Goal: Complete application form: Complete application form

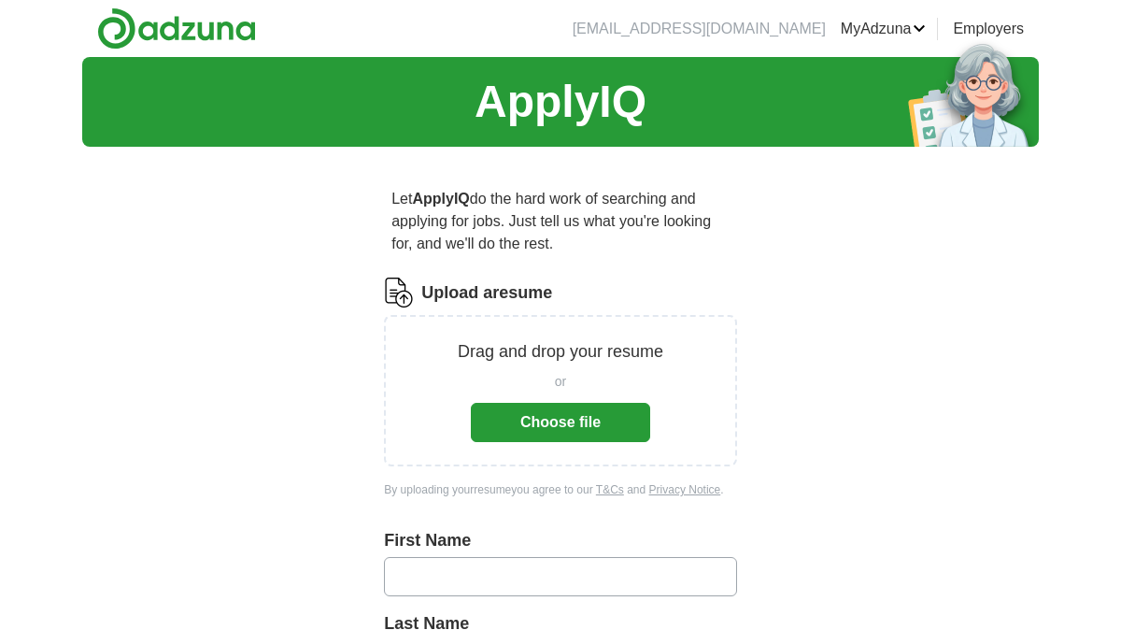
click at [565, 428] on button "Choose file" at bounding box center [560, 422] width 179 height 39
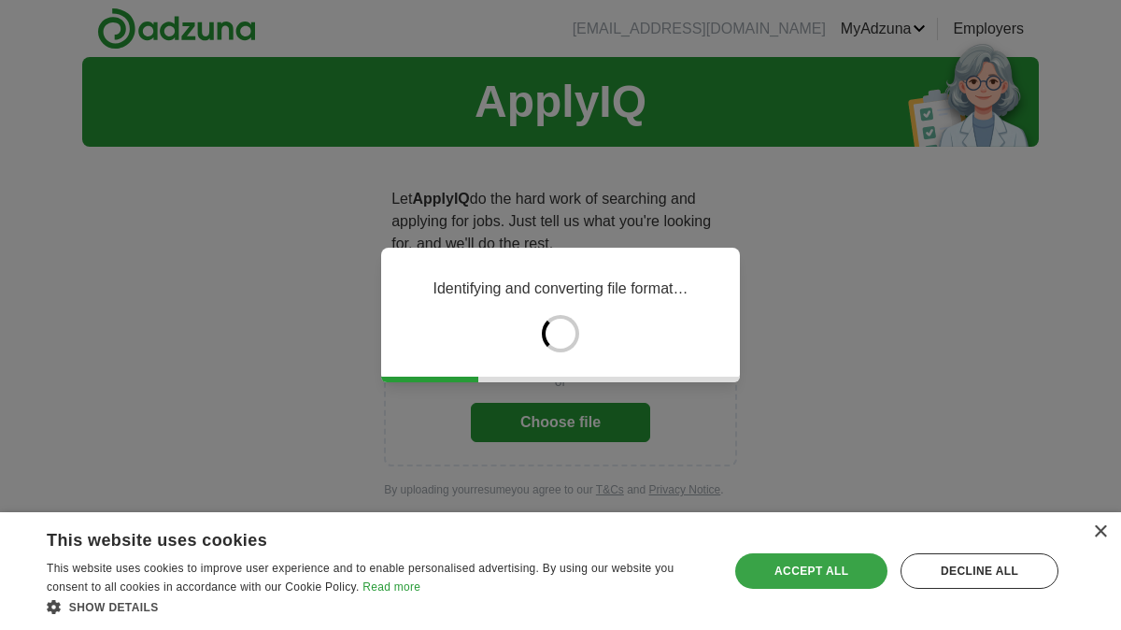
click at [803, 570] on div "Accept all" at bounding box center [811, 571] width 152 height 36
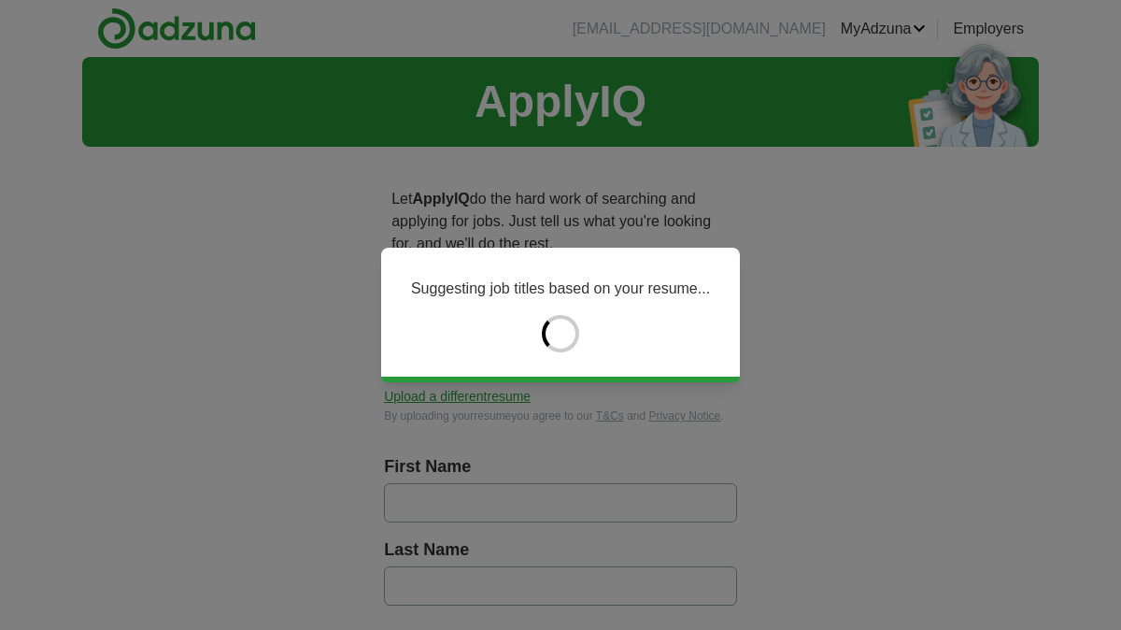
type input "******"
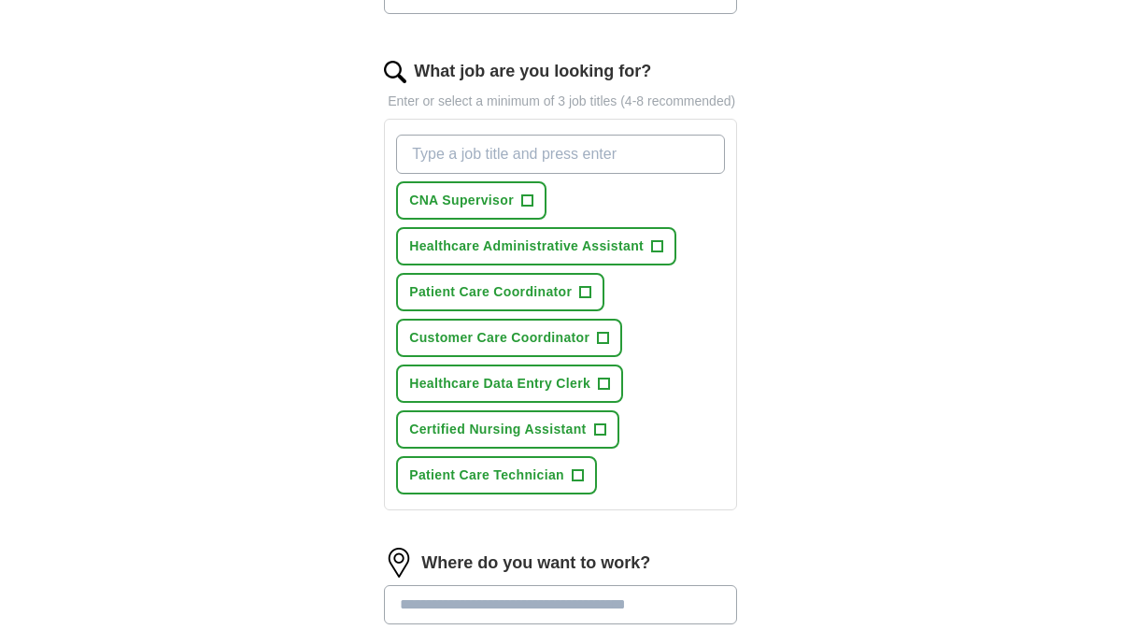
scroll to position [610, 0]
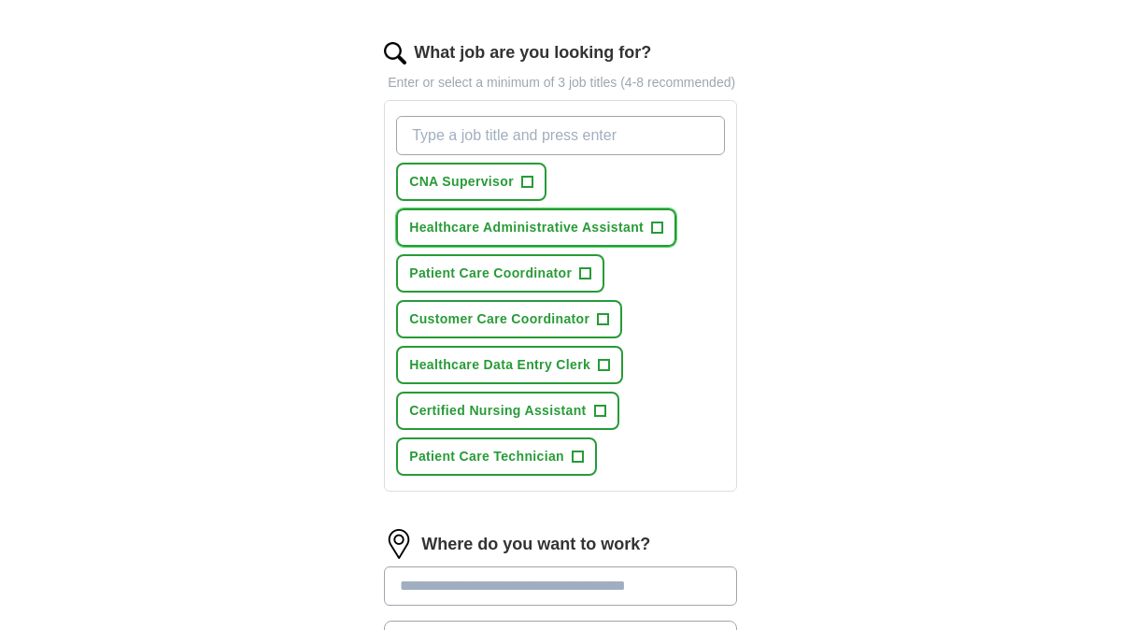
click at [658, 235] on span "+" at bounding box center [657, 228] width 11 height 15
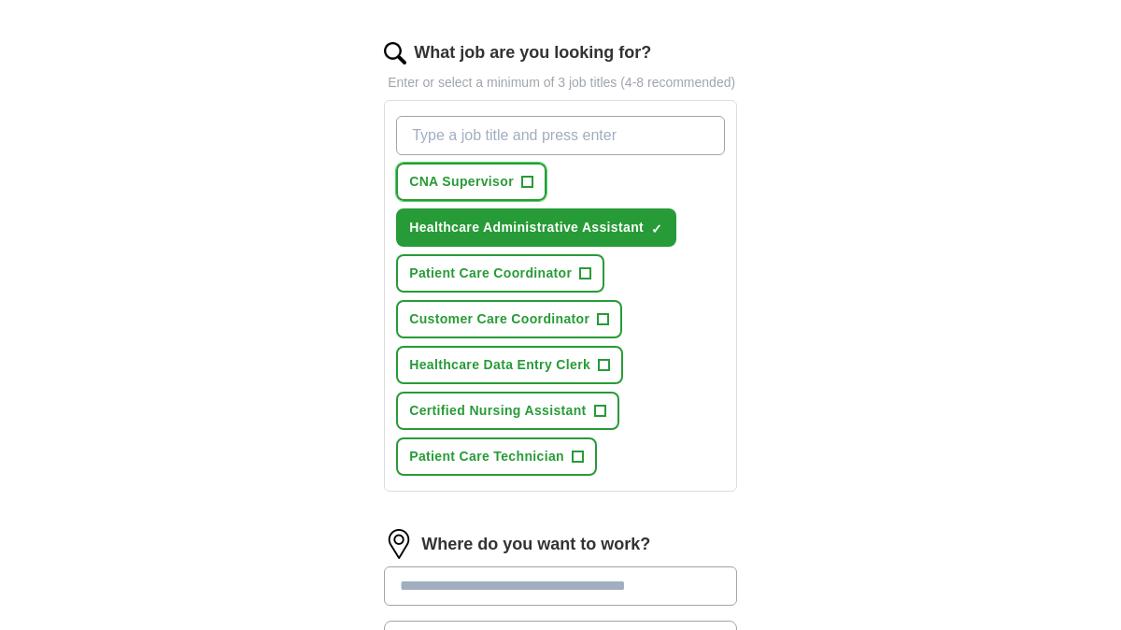
click at [529, 190] on span "+" at bounding box center [526, 182] width 11 height 15
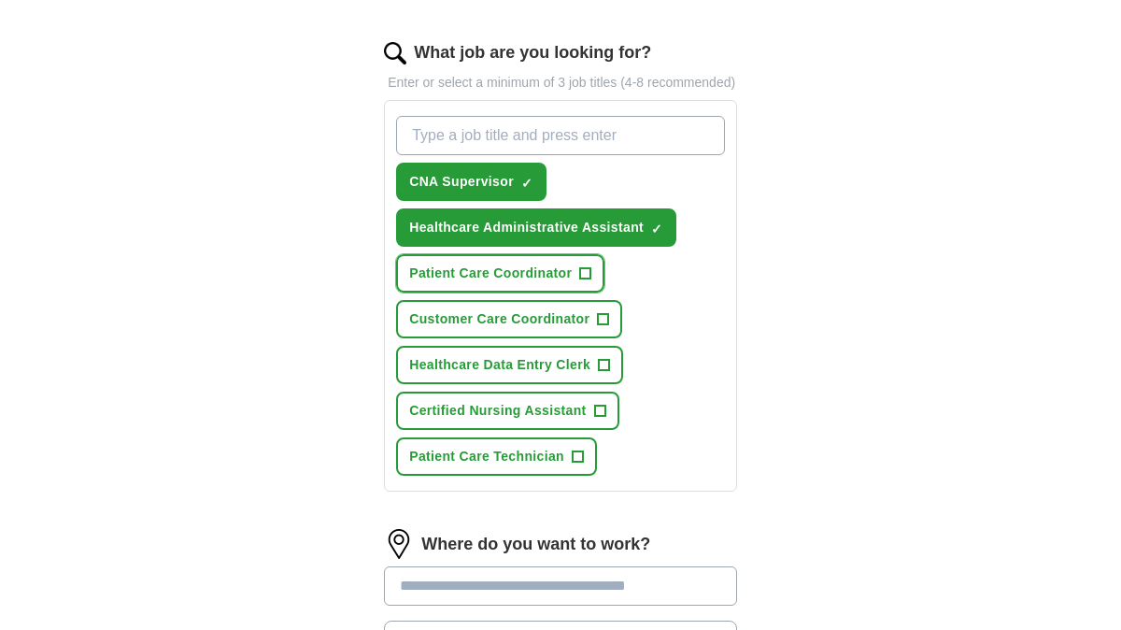
click at [581, 281] on span "+" at bounding box center [585, 273] width 11 height 15
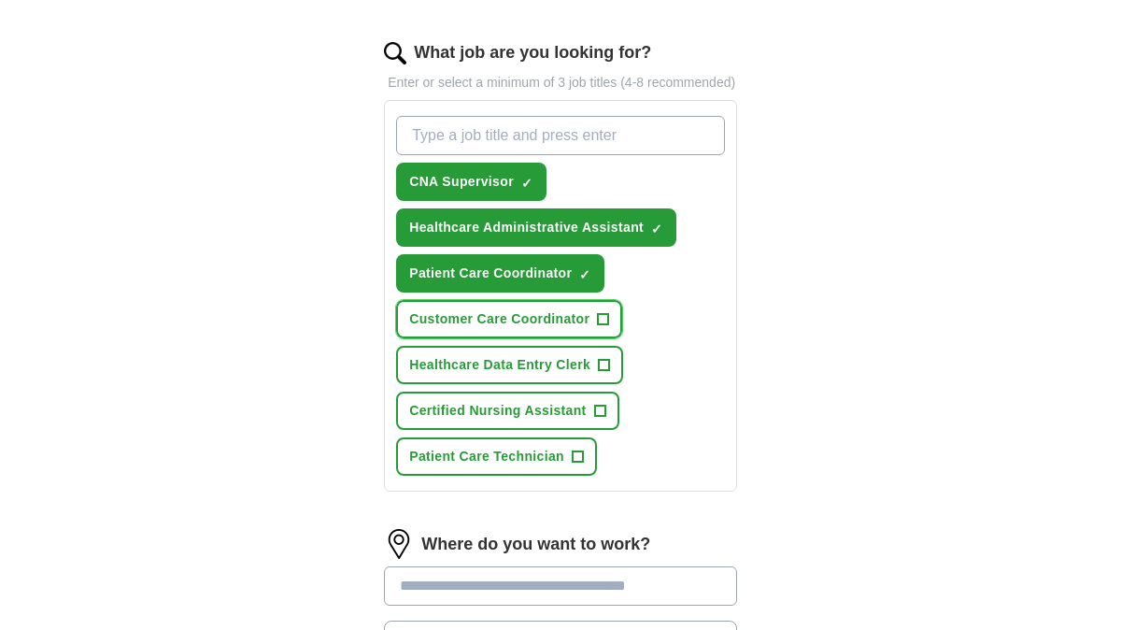
click at [606, 327] on span "+" at bounding box center [603, 319] width 11 height 15
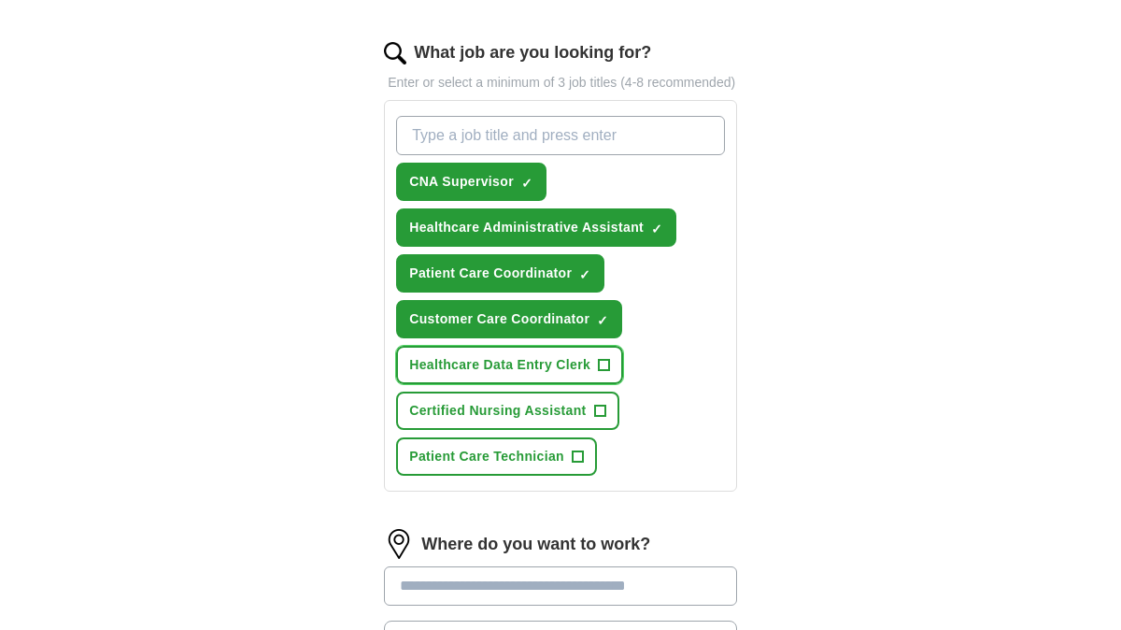
click at [608, 373] on span "+" at bounding box center [604, 365] width 11 height 15
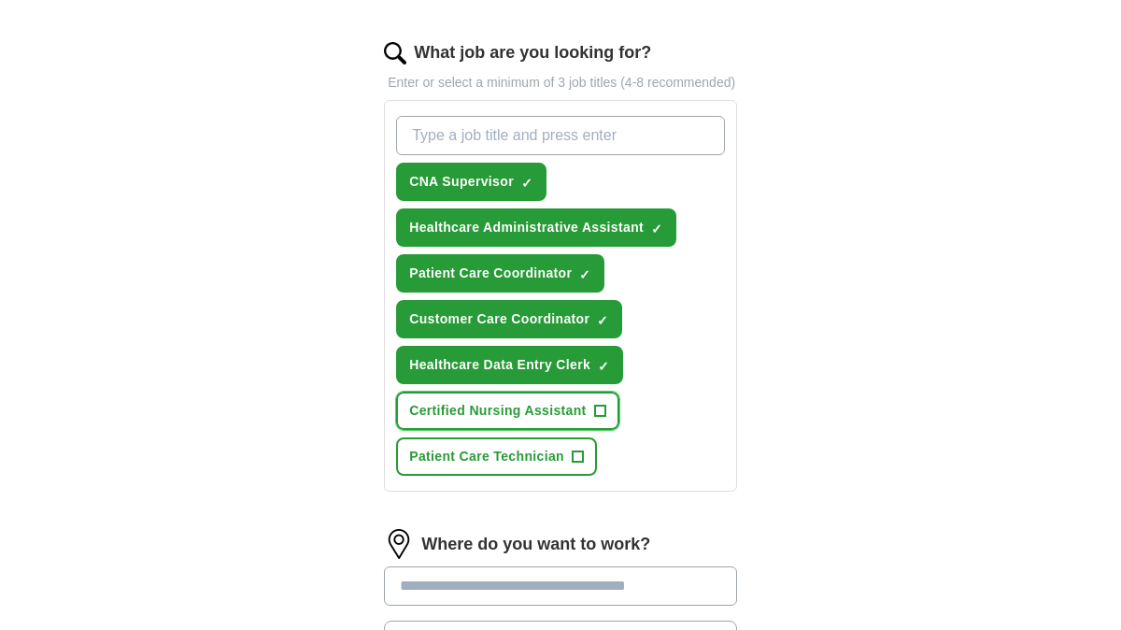
click at [602, 419] on span "+" at bounding box center [599, 411] width 11 height 15
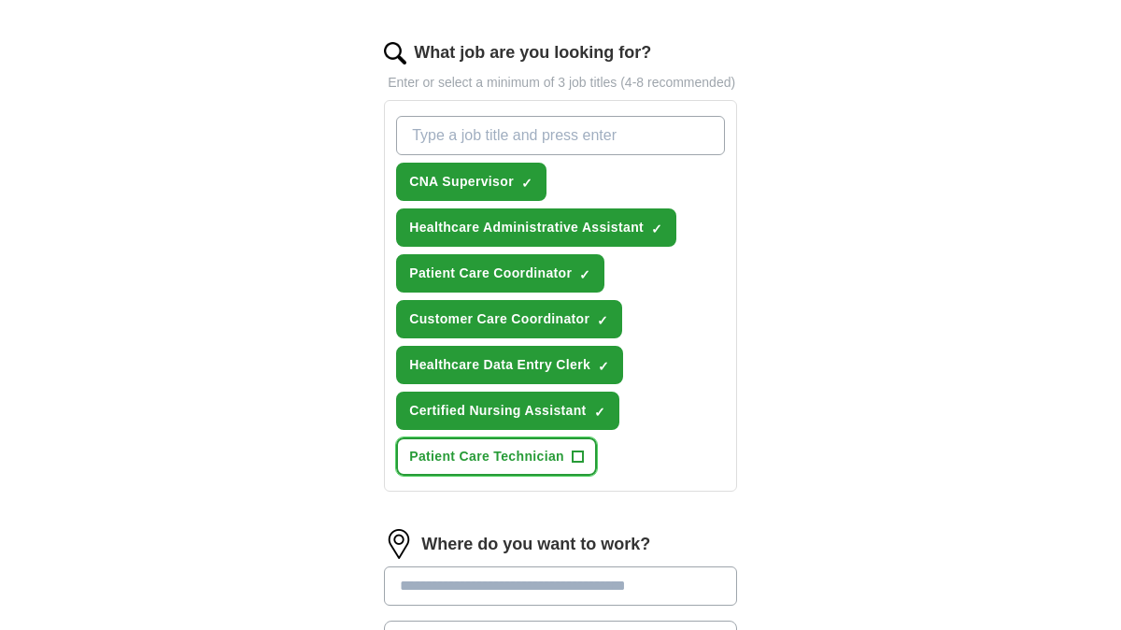
click at [580, 464] on span "+" at bounding box center [577, 456] width 11 height 15
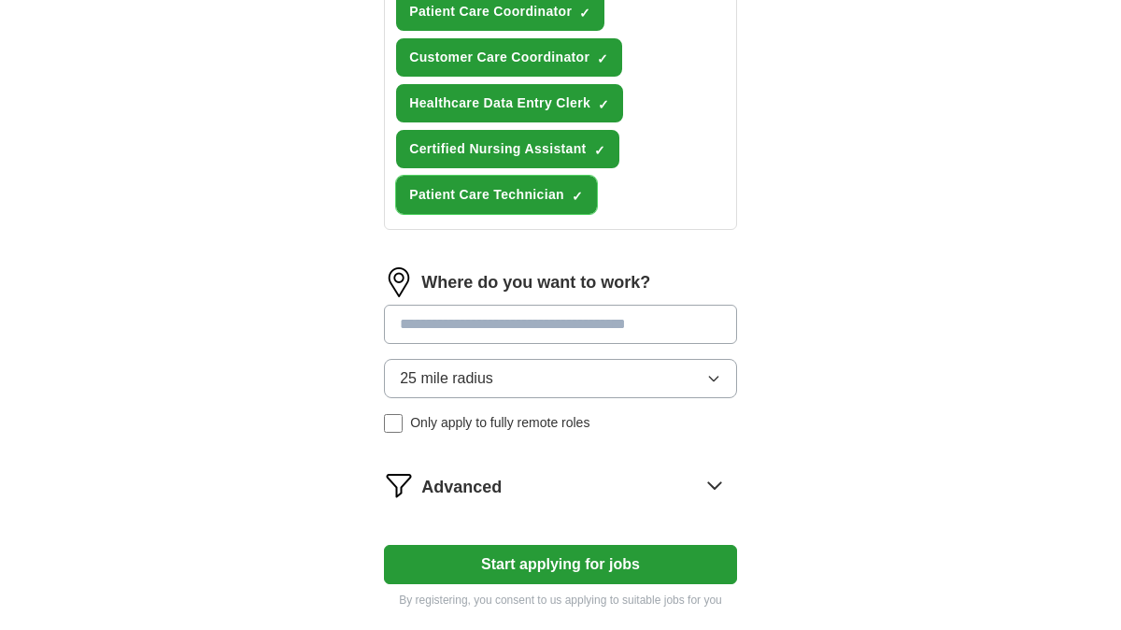
scroll to position [840, 0]
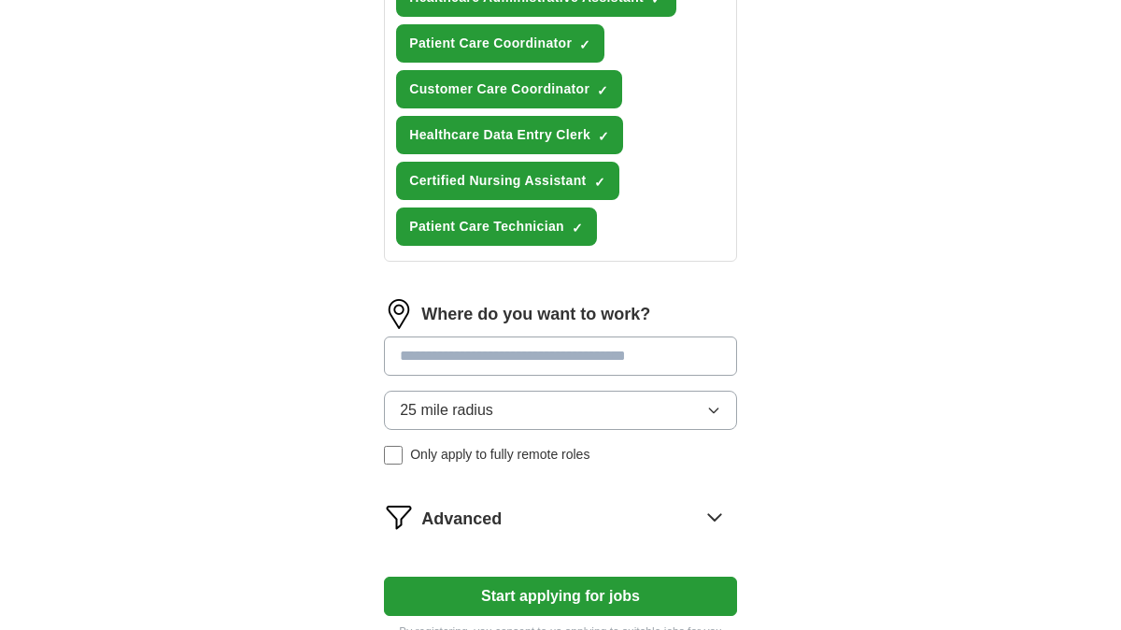
click at [594, 373] on input at bounding box center [560, 355] width 353 height 39
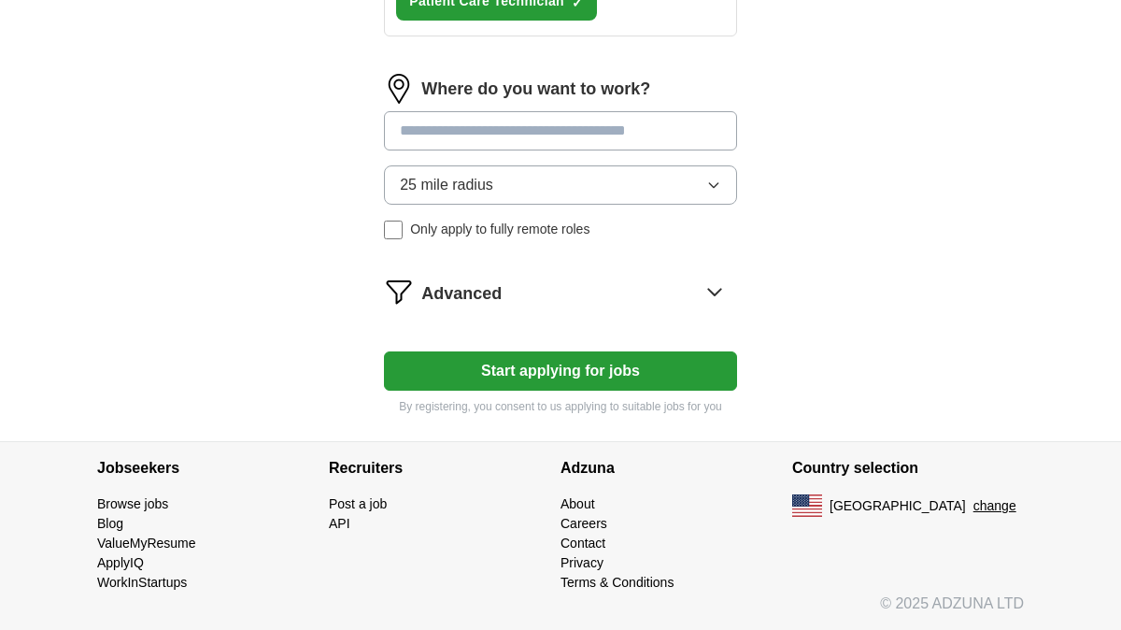
scroll to position [1085, 0]
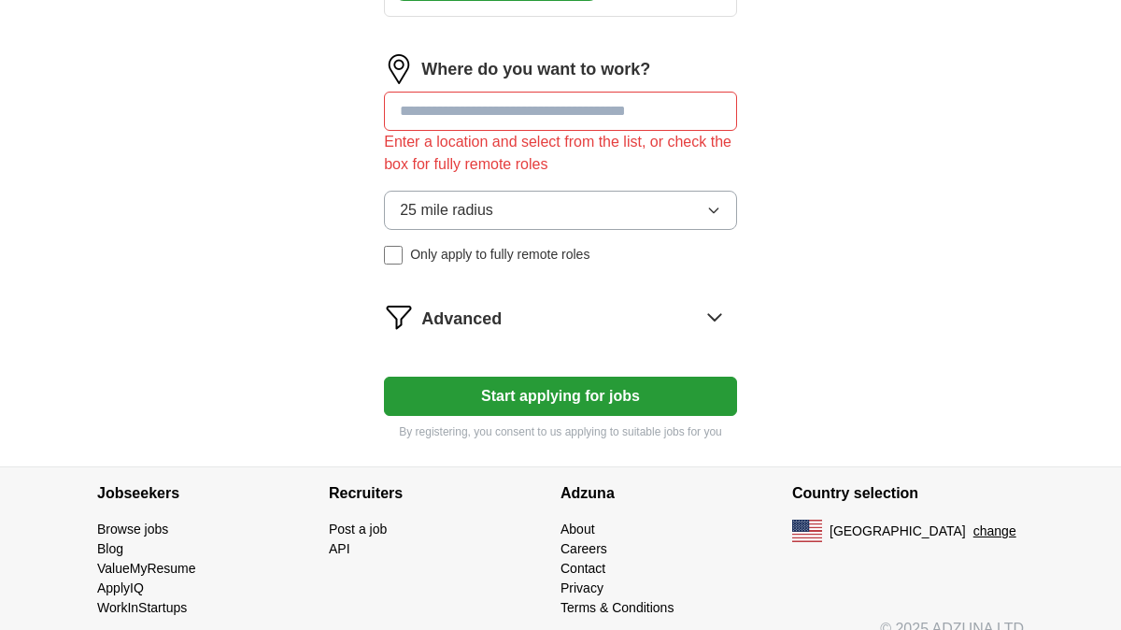
click at [564, 126] on input at bounding box center [560, 111] width 353 height 39
type input "****"
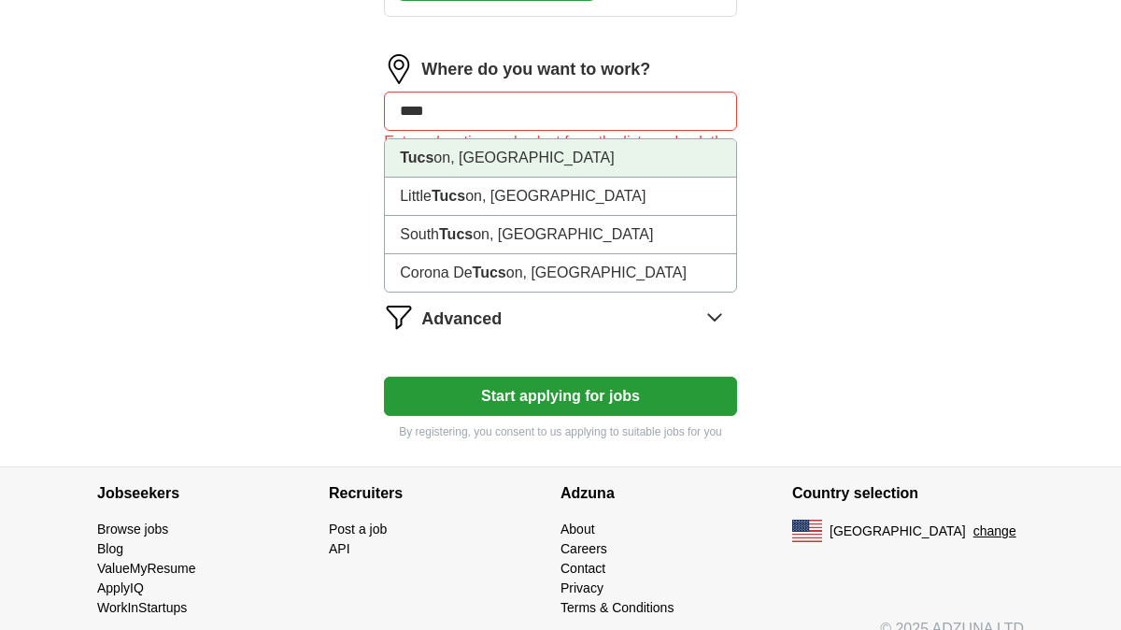
click at [565, 170] on li "Tucs on, [GEOGRAPHIC_DATA]" at bounding box center [560, 158] width 351 height 38
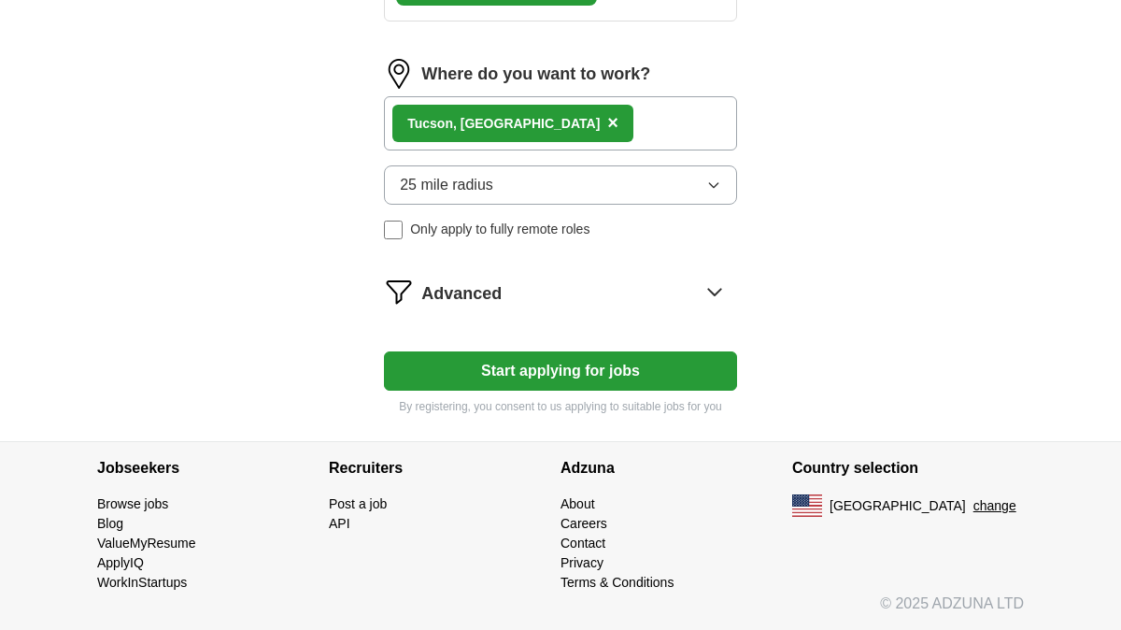
click at [554, 386] on button "Start applying for jobs" at bounding box center [560, 370] width 353 height 39
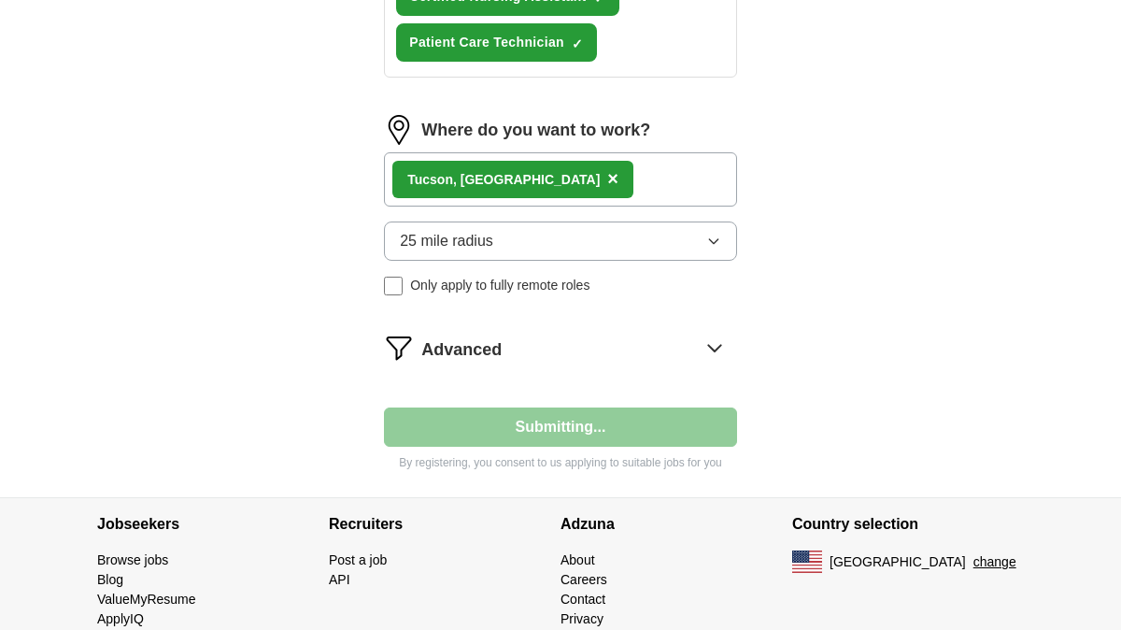
select select "**"
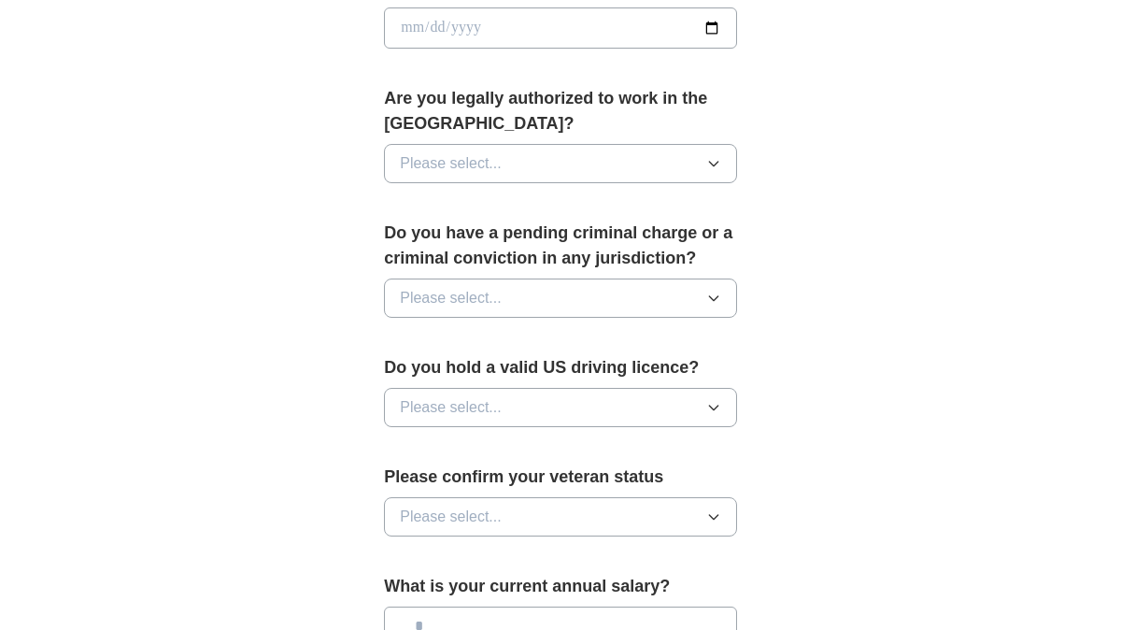
scroll to position [1340, 0]
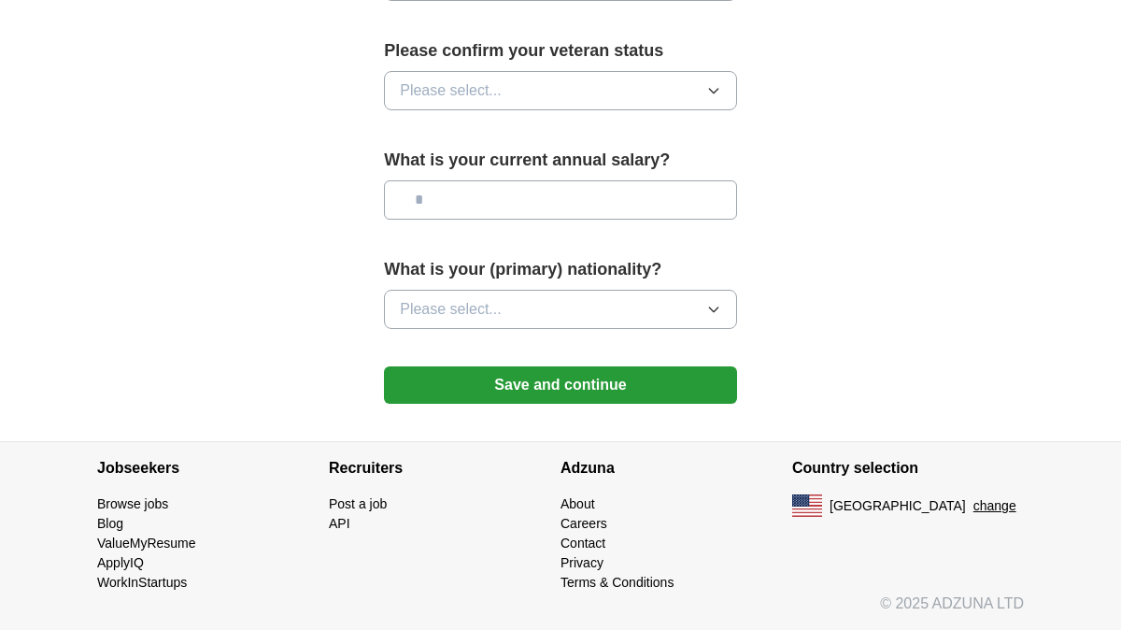
click at [554, 384] on button "Save and continue" at bounding box center [560, 384] width 353 height 37
